Goal: Transaction & Acquisition: Purchase product/service

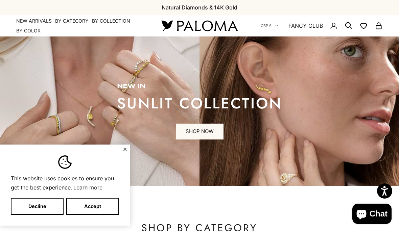
click at [97, 210] on button "Accept" at bounding box center [92, 206] width 53 height 17
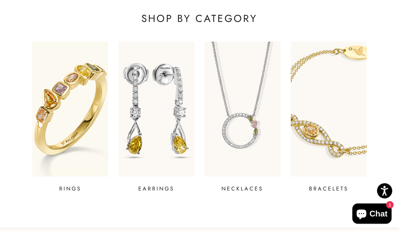
scroll to position [210, 0]
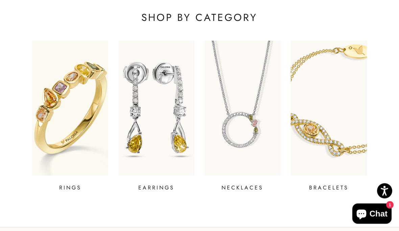
click at [245, 156] on img at bounding box center [242, 108] width 76 height 135
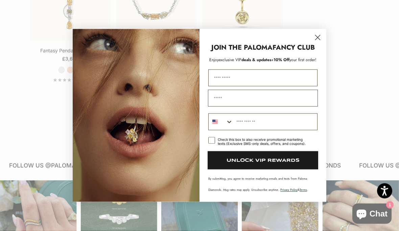
scroll to position [841, 0]
click at [316, 43] on circle "Close dialog" at bounding box center [317, 37] width 11 height 11
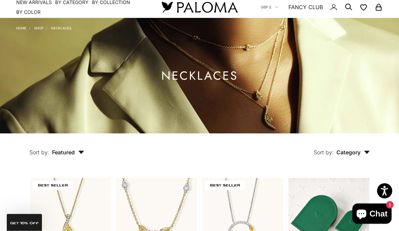
scroll to position [0, 0]
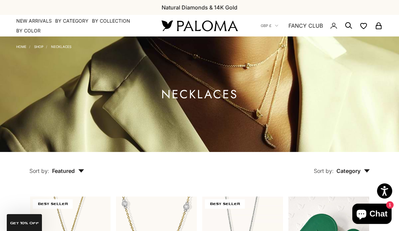
click at [39, 48] on link "Shop" at bounding box center [38, 47] width 9 height 4
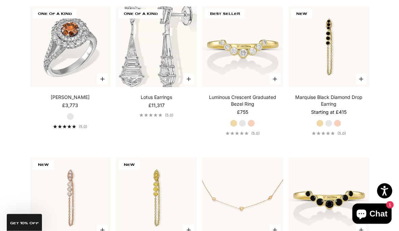
scroll to position [2959, 0]
